Goal: Task Accomplishment & Management: Complete application form

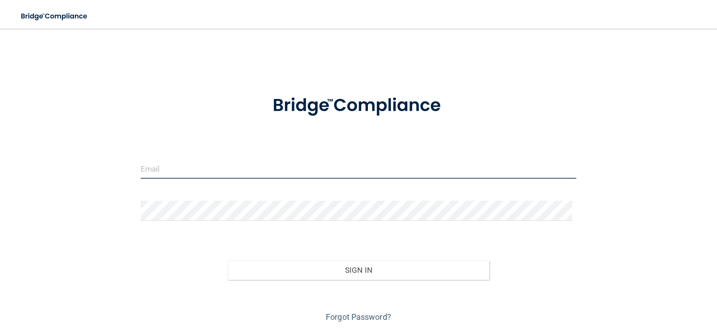
click at [180, 171] on input "email" at bounding box center [359, 169] width 436 height 20
type input "[EMAIL_ADDRESS][DOMAIN_NAME]"
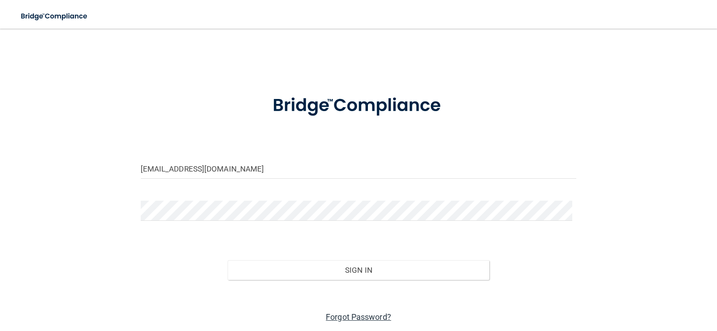
click at [359, 315] on link "Forgot Password?" at bounding box center [358, 316] width 65 height 9
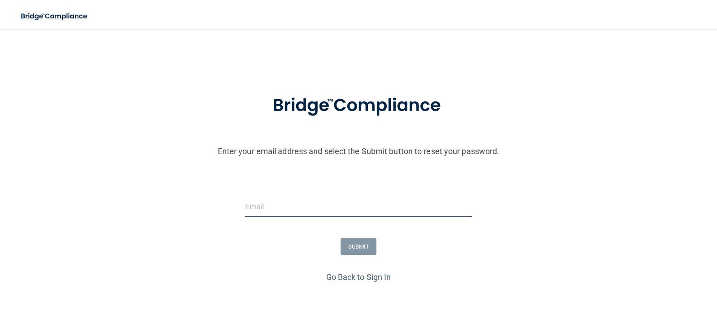
click at [269, 210] on input "email" at bounding box center [358, 207] width 227 height 20
type input "[EMAIL_ADDRESS][DOMAIN_NAME]"
click at [352, 250] on button "SUBMIT" at bounding box center [358, 246] width 36 height 17
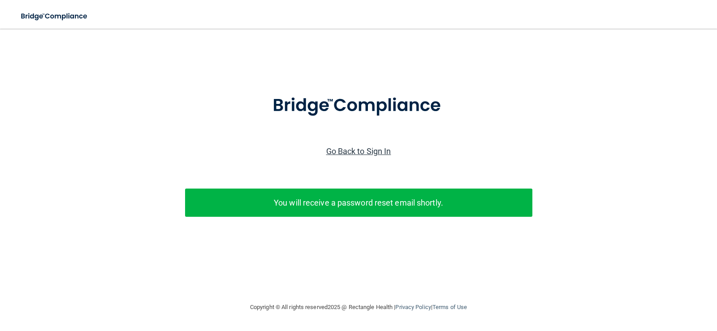
click at [365, 150] on link "Go Back to Sign In" at bounding box center [358, 150] width 65 height 9
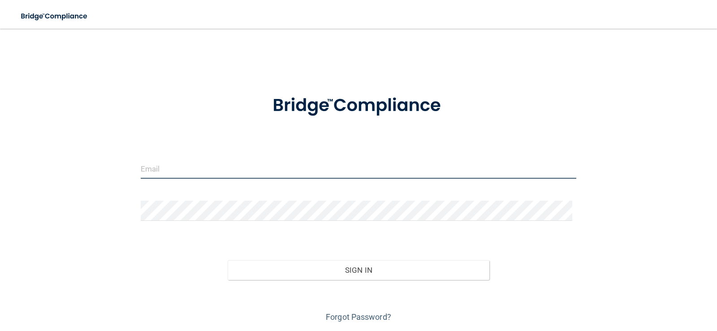
click at [189, 172] on input "email" at bounding box center [359, 169] width 436 height 20
type input "[EMAIL_ADDRESS][DOMAIN_NAME]"
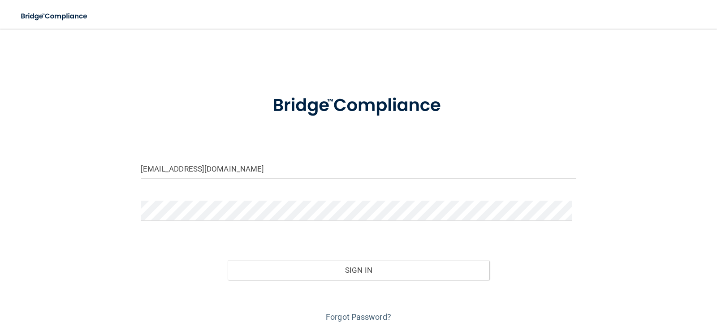
click at [159, 233] on form "[EMAIL_ADDRESS][DOMAIN_NAME] Invalid email/password. You don't have permission …" at bounding box center [359, 203] width 436 height 242
click at [154, 231] on form "[EMAIL_ADDRESS][DOMAIN_NAME] Invalid email/password. You don't have permission …" at bounding box center [359, 203] width 436 height 242
click at [142, 230] on form "[EMAIL_ADDRESS][DOMAIN_NAME] Invalid email/password. You don't have permission …" at bounding box center [359, 203] width 436 height 242
drag, startPoint x: 146, startPoint y: 224, endPoint x: 150, endPoint y: 223, distance: 5.0
click at [150, 223] on div at bounding box center [358, 214] width 449 height 27
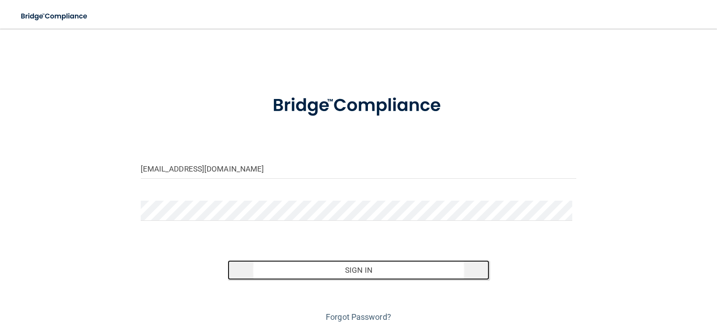
click at [340, 269] on button "Sign In" at bounding box center [358, 270] width 262 height 20
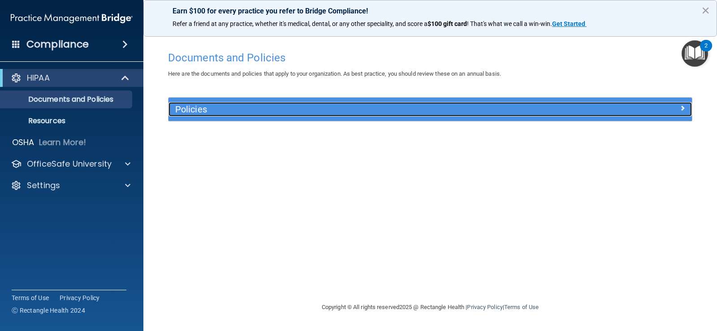
click at [682, 108] on span at bounding box center [681, 108] width 5 height 11
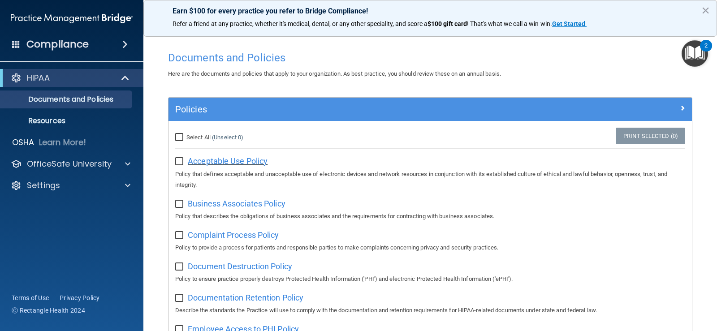
click at [249, 162] on span "Acceptable Use Policy" at bounding box center [228, 160] width 80 height 9
click at [180, 163] on input "checkbox" at bounding box center [180, 161] width 10 height 7
checkbox input "true"
click at [227, 206] on span "Business Associates Policy" at bounding box center [237, 203] width 98 height 9
click at [179, 205] on input "checkbox" at bounding box center [180, 204] width 10 height 7
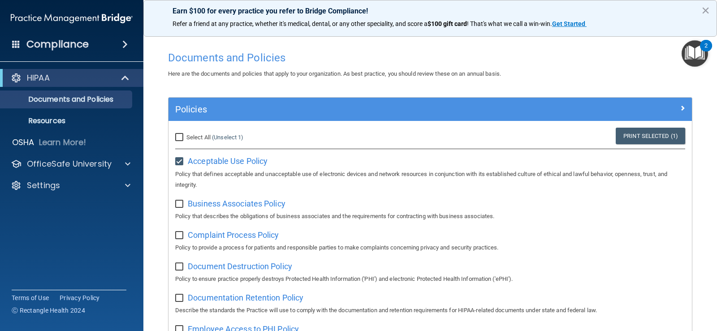
checkbox input "true"
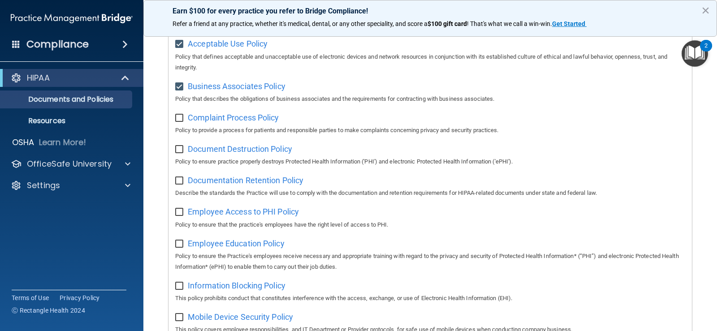
scroll to position [133, 0]
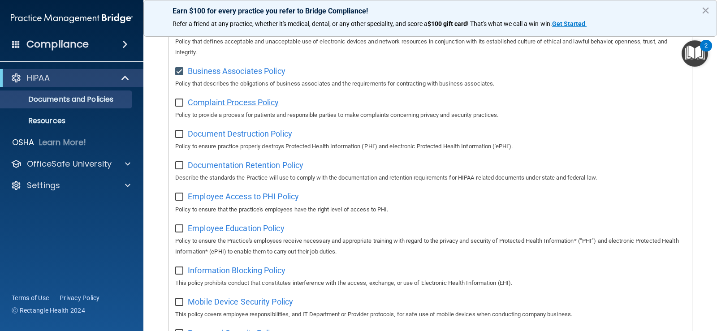
click at [215, 106] on span "Complaint Process Policy" at bounding box center [233, 102] width 91 height 9
click at [179, 104] on input "checkbox" at bounding box center [180, 102] width 10 height 7
checkbox input "true"
click at [227, 136] on span "Document Destruction Policy" at bounding box center [240, 133] width 104 height 9
click at [179, 136] on input "checkbox" at bounding box center [180, 134] width 10 height 7
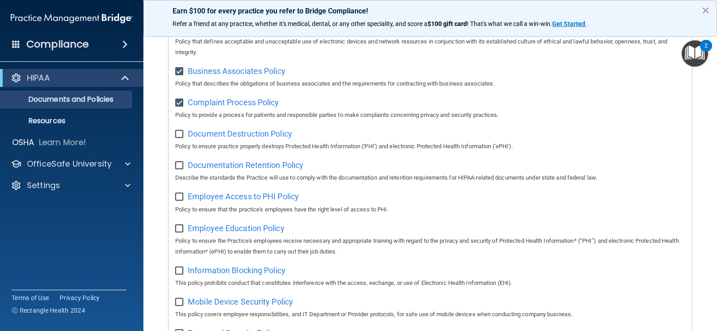
checkbox input "true"
click at [257, 167] on span "Documentation Retention Policy" at bounding box center [246, 164] width 116 height 9
click at [180, 168] on input "checkbox" at bounding box center [180, 165] width 10 height 7
checkbox input "true"
click at [232, 200] on span "Employee Access to PHI Policy" at bounding box center [243, 196] width 111 height 9
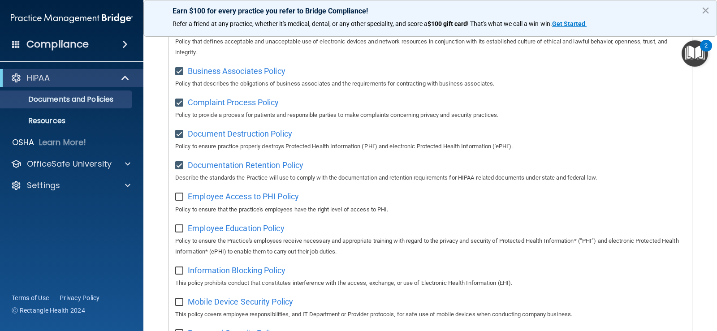
click at [176, 197] on input "checkbox" at bounding box center [180, 196] width 10 height 7
checkbox input "true"
click at [244, 227] on span "Employee Education Policy" at bounding box center [236, 227] width 97 height 9
click at [180, 232] on input "checkbox" at bounding box center [180, 228] width 10 height 7
checkbox input "true"
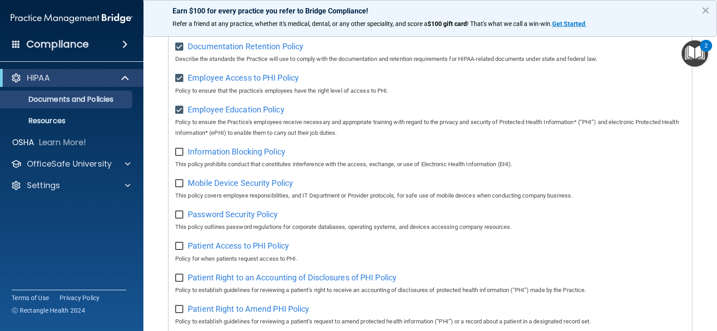
scroll to position [240, 0]
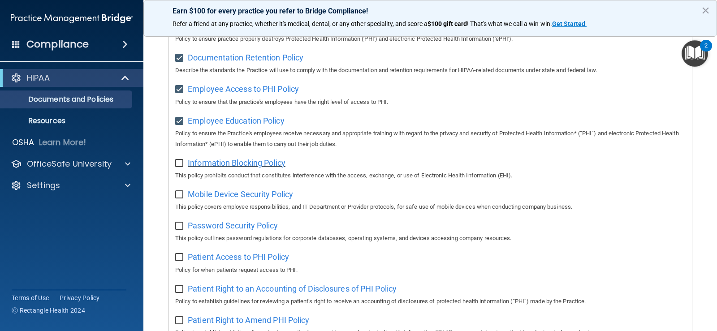
click at [220, 167] on span "Information Blocking Policy" at bounding box center [237, 162] width 98 height 9
click at [180, 167] on input "checkbox" at bounding box center [180, 163] width 10 height 7
checkbox input "true"
click at [257, 199] on span "Mobile Device Security Policy" at bounding box center [240, 193] width 105 height 9
click at [180, 198] on input "checkbox" at bounding box center [180, 194] width 10 height 7
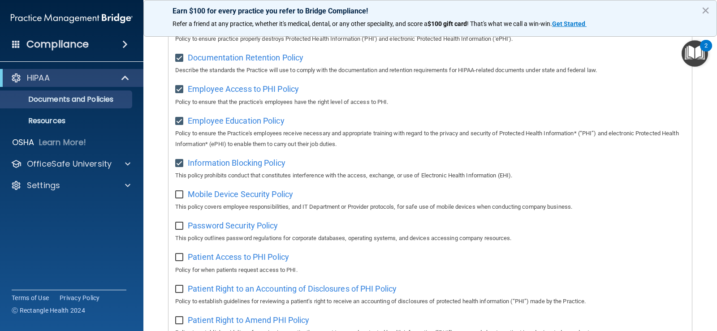
checkbox input "true"
click at [237, 230] on span "Password Security Policy" at bounding box center [233, 225] width 90 height 9
click at [180, 230] on input "checkbox" at bounding box center [180, 226] width 10 height 7
checkbox input "true"
click at [204, 261] on span "Patient Access to PHI Policy" at bounding box center [238, 256] width 101 height 9
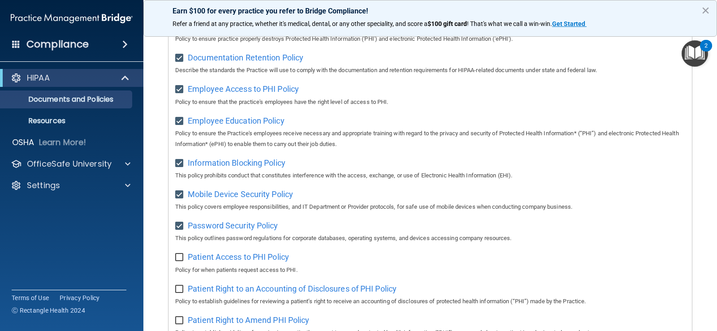
click at [180, 261] on input "checkbox" at bounding box center [180, 257] width 10 height 7
checkbox input "true"
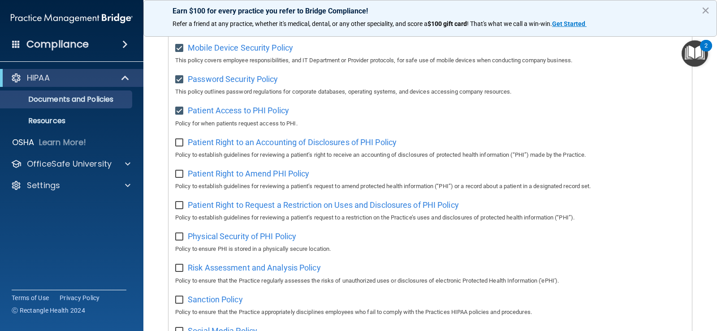
scroll to position [385, 0]
